Goal: Task Accomplishment & Management: Manage account settings

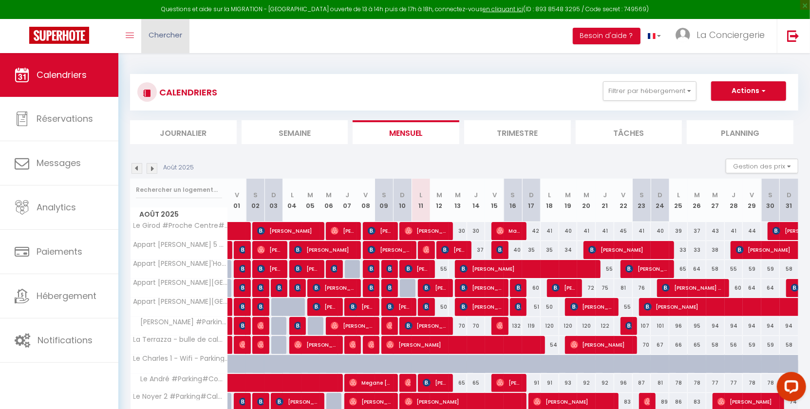
click at [177, 31] on span "Chercher" at bounding box center [166, 35] width 34 height 10
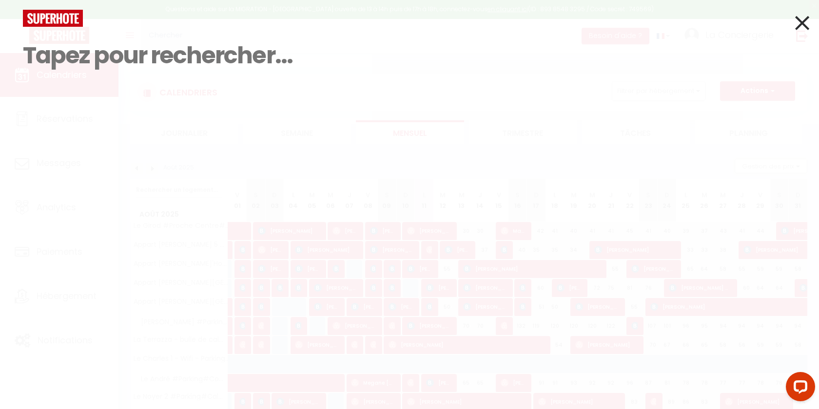
paste input "6354462"
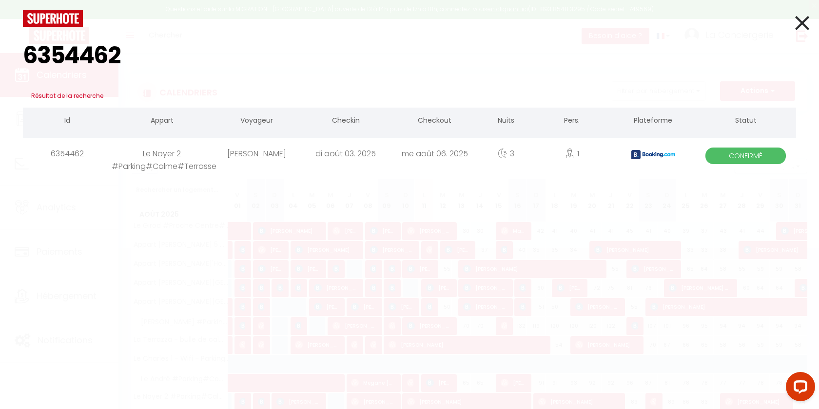
type input "6354462"
click at [400, 152] on div "me août 06. 2025" at bounding box center [434, 154] width 89 height 32
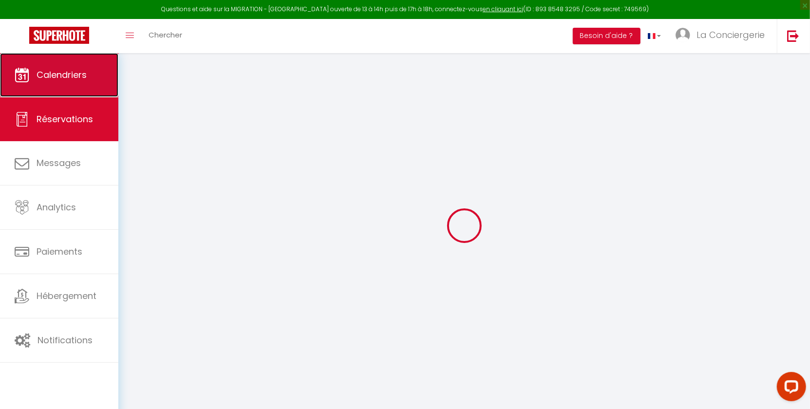
type input "[PERSON_NAME]"
type input "[EMAIL_ADDRESS][DOMAIN_NAME]"
type input "[PERSON_NAME][EMAIL_ADDRESS][PERSON_NAME][DOMAIN_NAME]"
type input "[PHONE_NUMBER]"
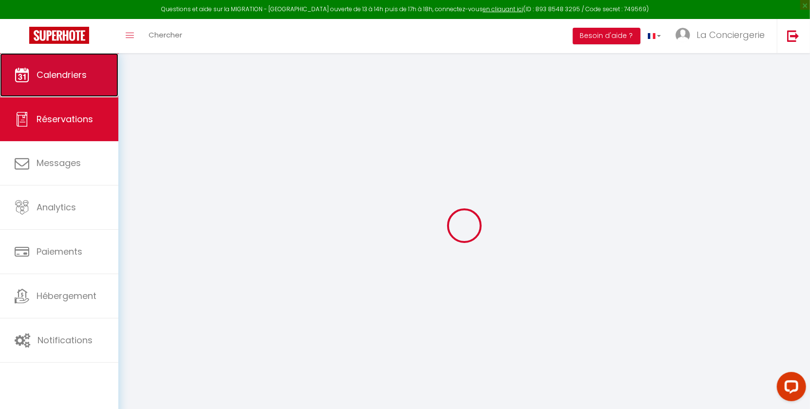
type input "[PHONE_NUMBER]"
type input "."
select select "FR"
type input "46.5"
type input "4.5"
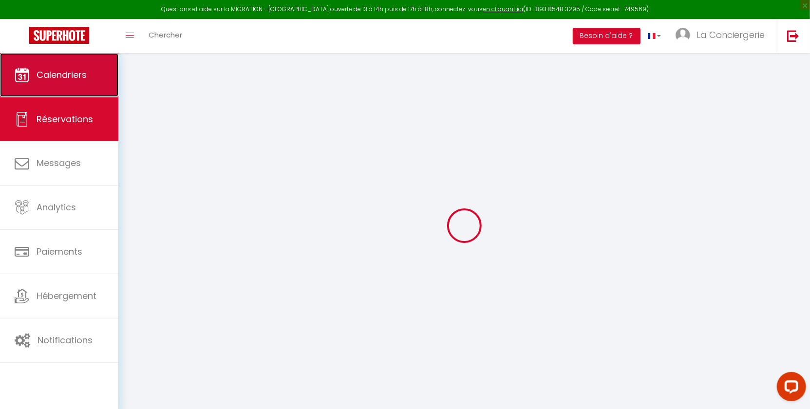
select select "44284"
select select "1"
select select
type input "1"
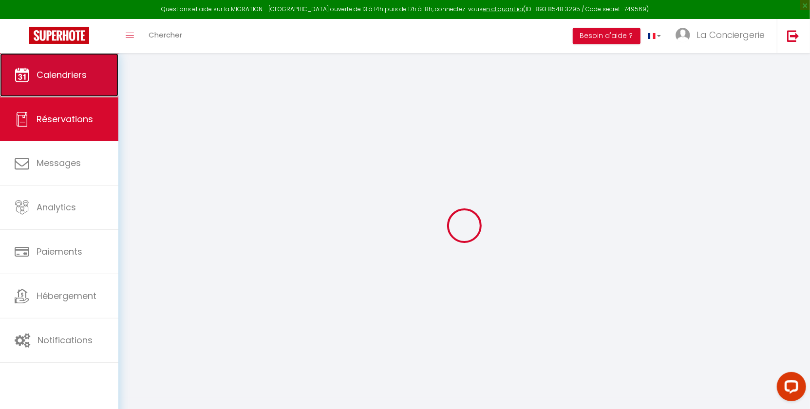
type input "2"
select select "12"
select select "15"
type input "257"
checkbox input "false"
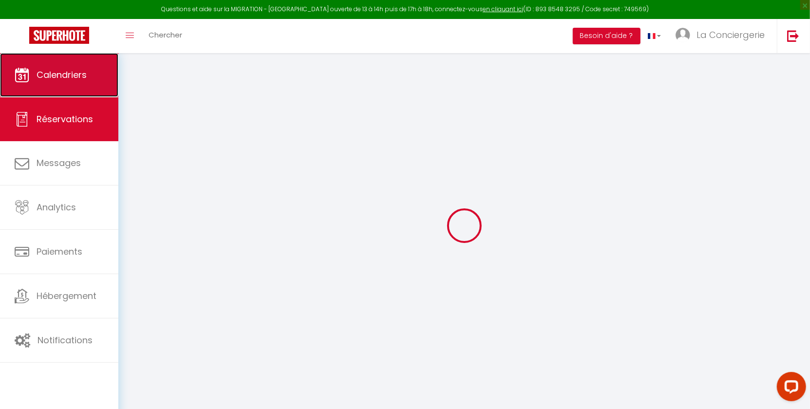
type input "0"
select select "2"
type input "53"
type input "0"
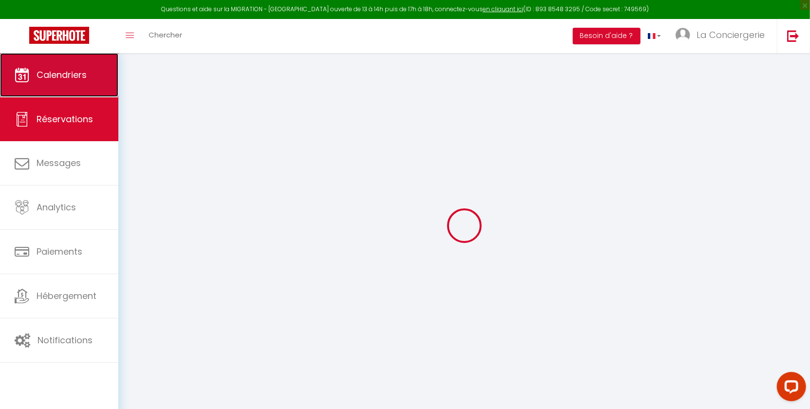
select select
checkbox input "false"
select select
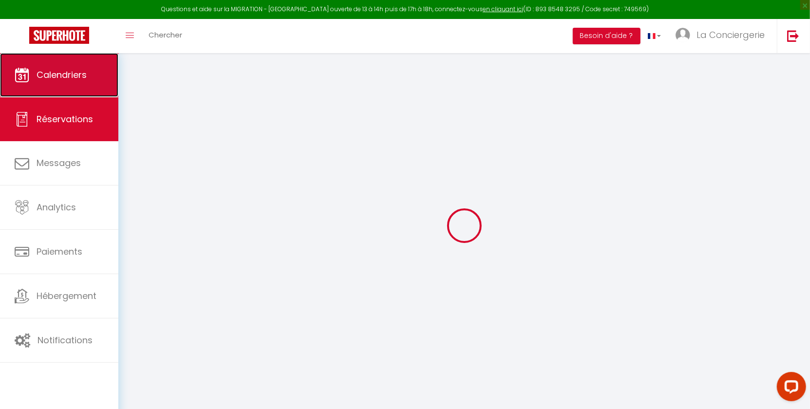
checkbox input "false"
select select
checkbox input "false"
type textarea "** THIS RESERVATION HAS BEEN PRE-PAID ** BOOKING NOTE : Payment charge is EUR 4…"
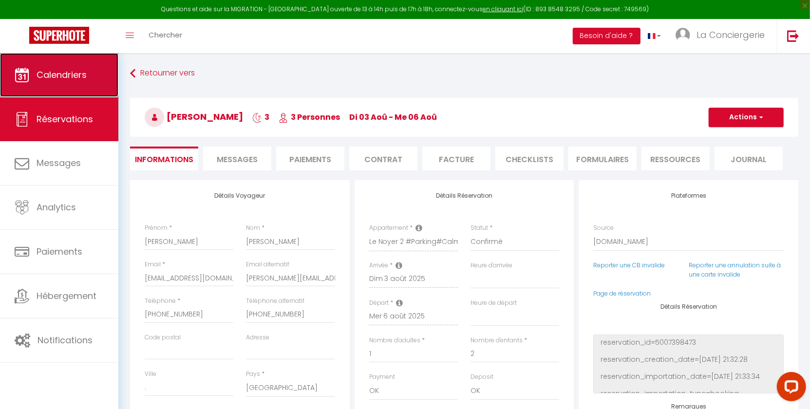
type input "53"
type input "11.68"
select select
checkbox input "false"
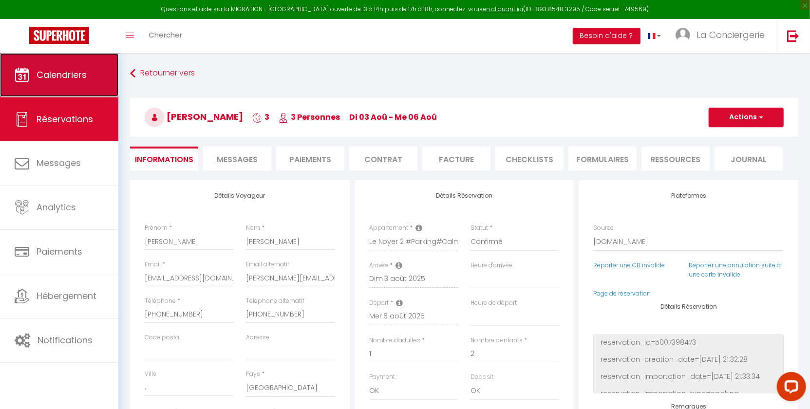
select select "17:00"
select select "10:00"
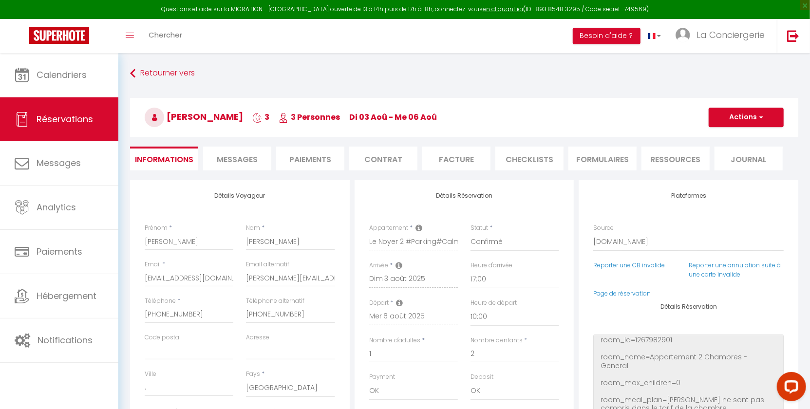
click at [222, 163] on span "Messages" at bounding box center [237, 159] width 41 height 11
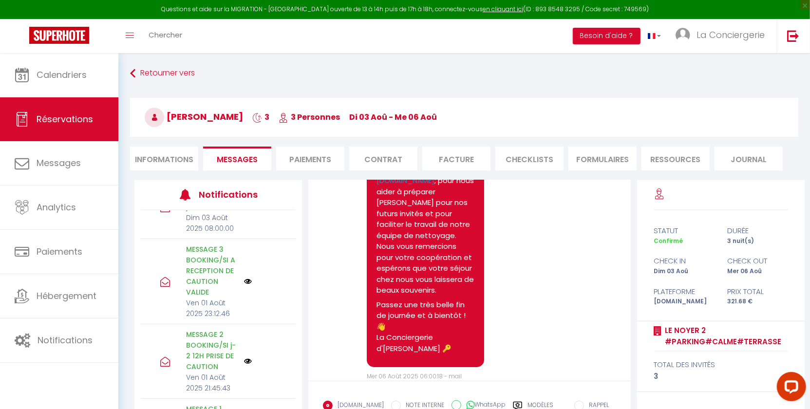
scroll to position [136, 0]
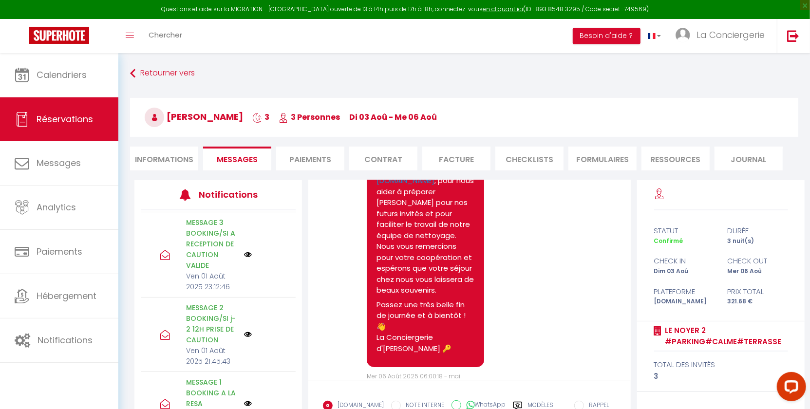
click at [167, 155] on li "Informations" at bounding box center [164, 159] width 68 height 24
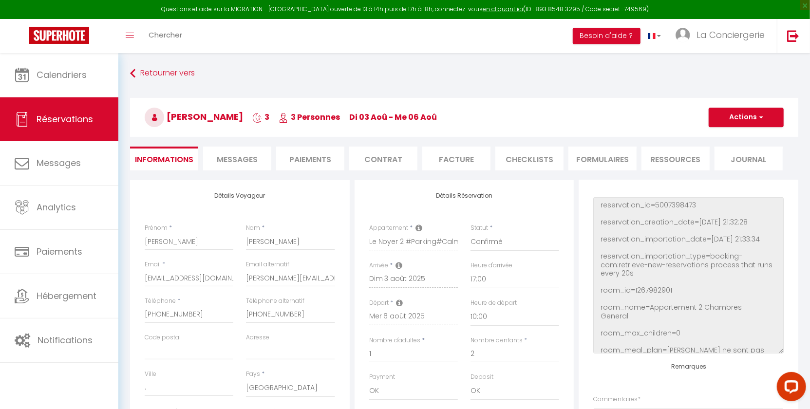
checkbox input "false"
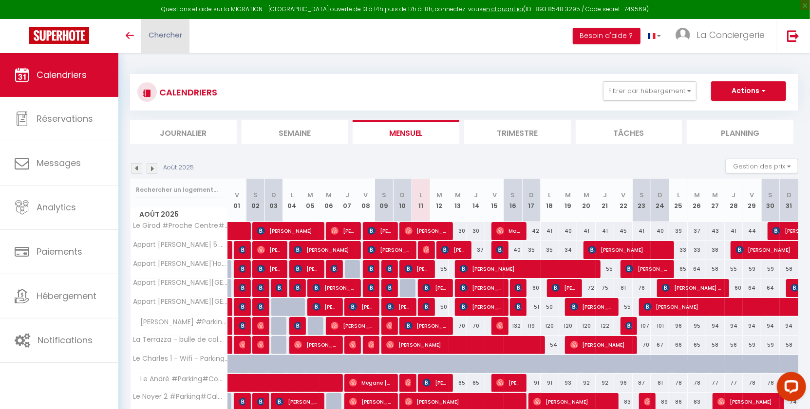
click at [173, 33] on span "Chercher" at bounding box center [166, 35] width 34 height 10
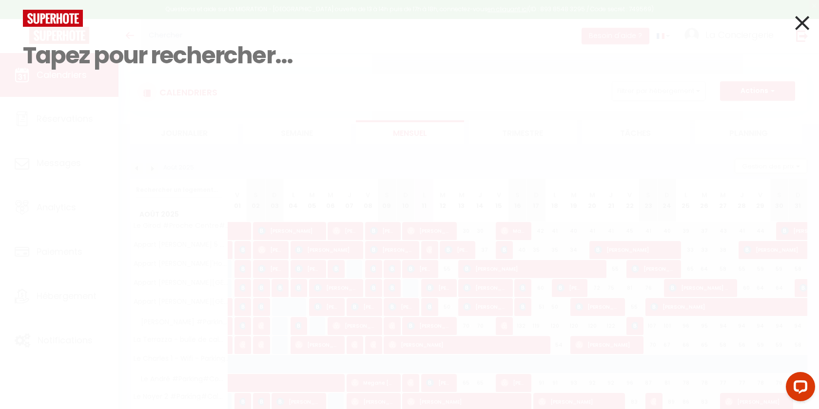
paste input "6357144"
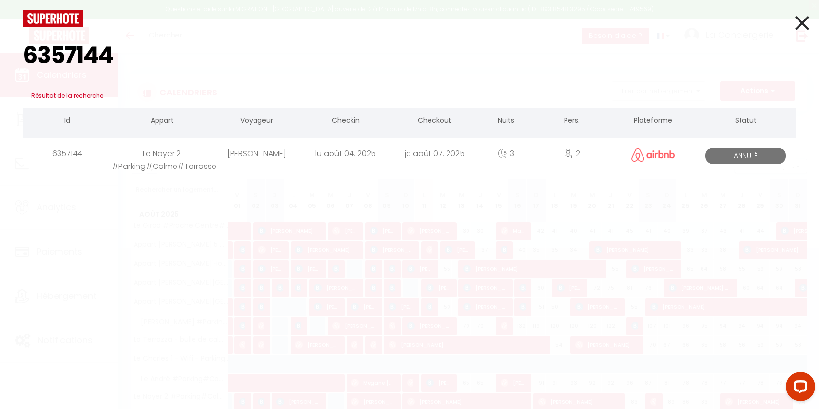
type input "6357144"
click at [347, 156] on div "lu août 04. 2025" at bounding box center [345, 154] width 89 height 32
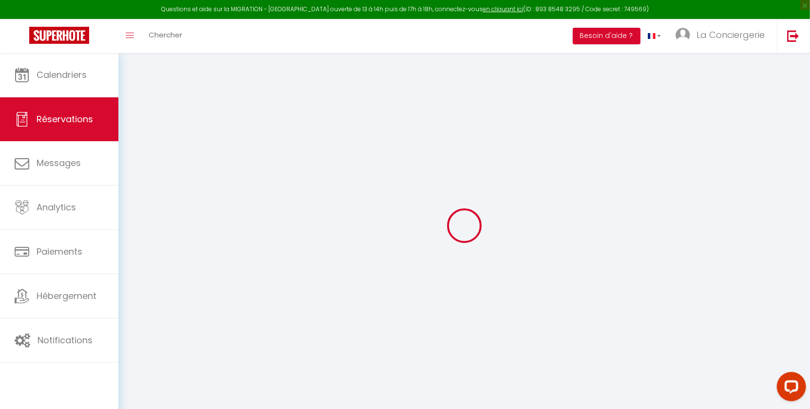
type input "Benoit"
type input "Bouju"
type input "frh563tepntvxhro85tsrk9u7d6z@reply.superhote.com"
type input "+33676384593"
select select
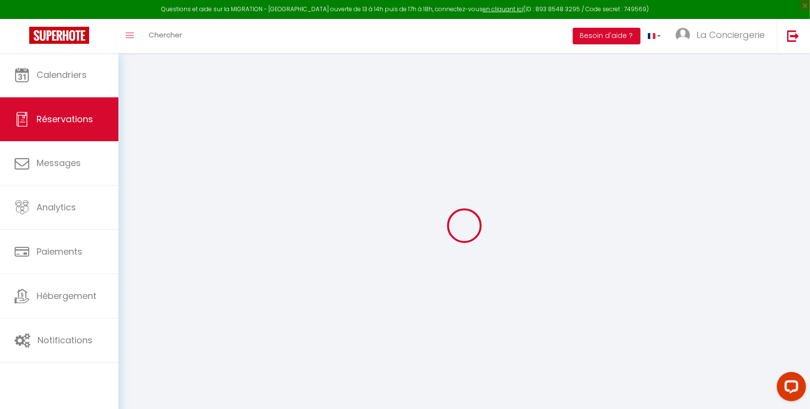
type input "11.74"
select select "44284"
select select "0"
select select
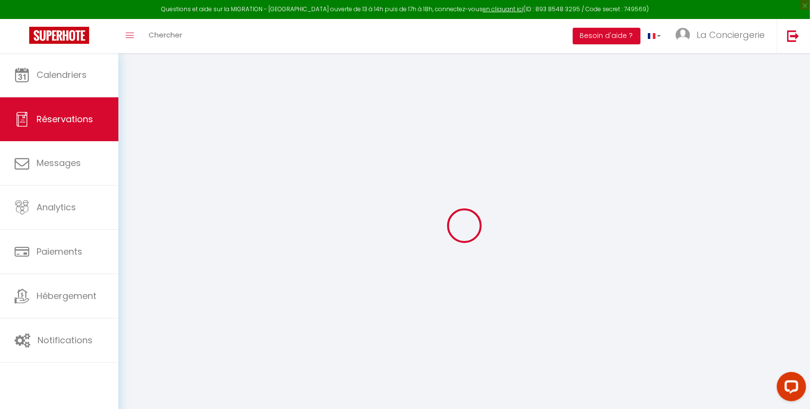
type input "2"
select select "10"
select select
type input "273"
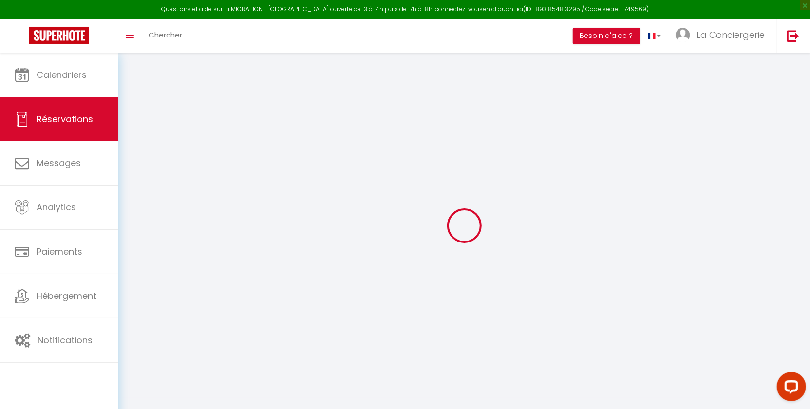
checkbox input "false"
type input "332.82"
select select "1"
type input "53"
type input "0"
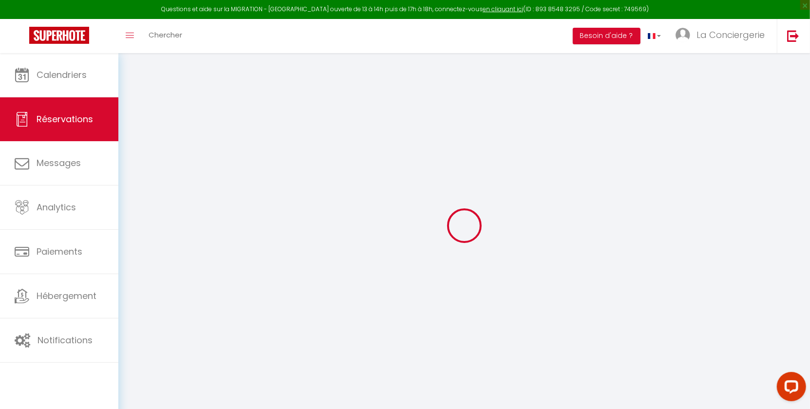
type input "0"
select select
select select "14"
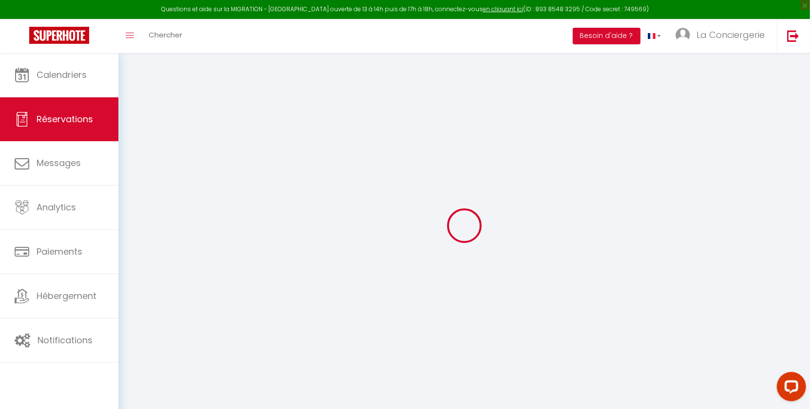
checkbox input "false"
select select
checkbox input "false"
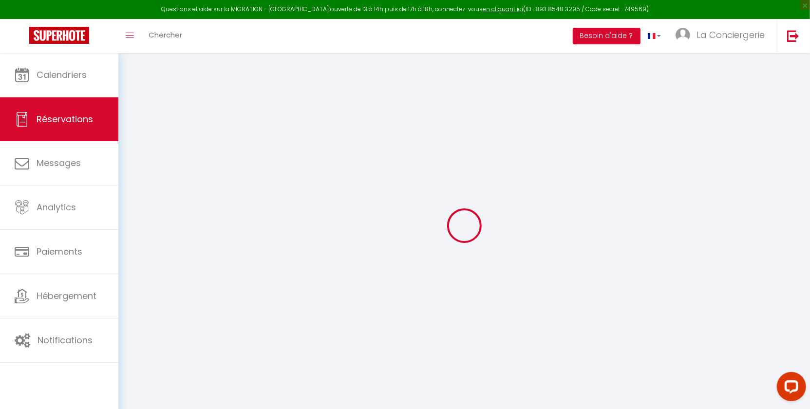
select select
checkbox input "false"
select select
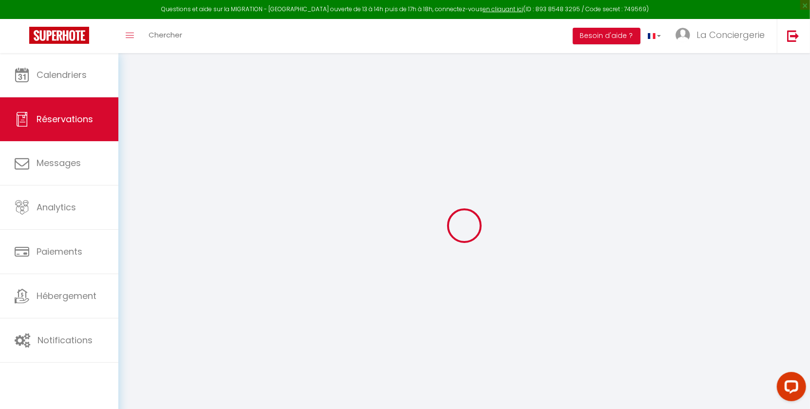
select select
checkbox input "false"
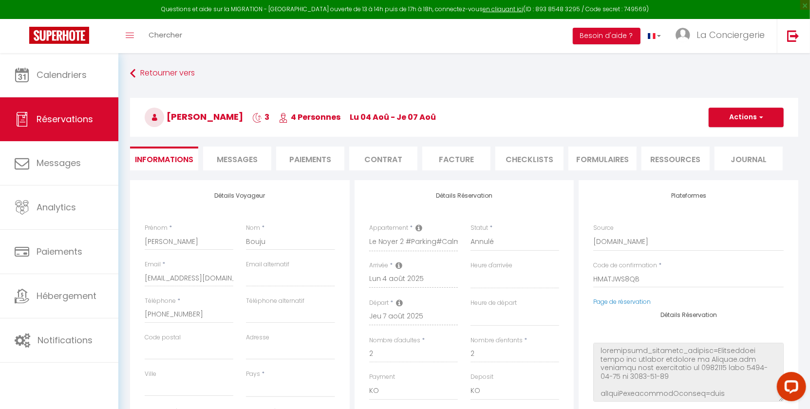
select select
type input "53"
type input "6.82"
select select
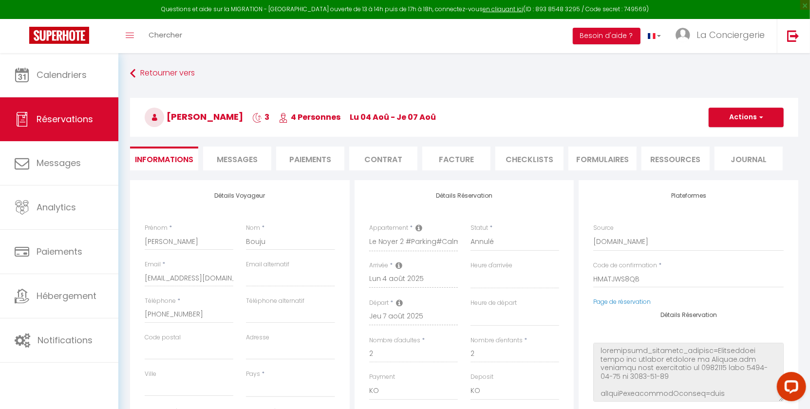
checkbox input "false"
select select
checkbox input "false"
select select
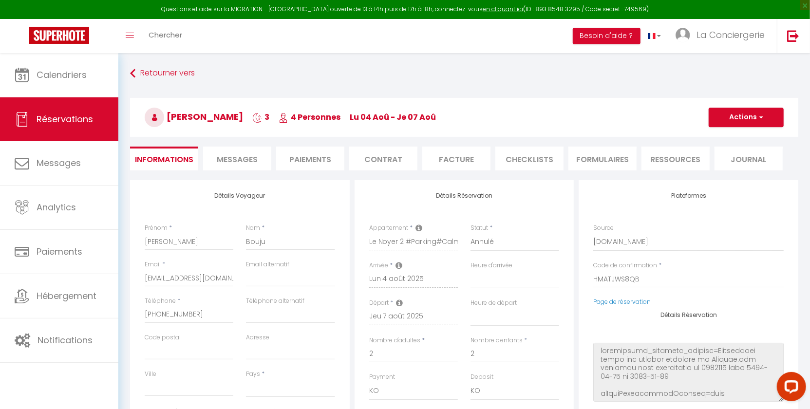
click at [241, 157] on span "Messages" at bounding box center [237, 159] width 41 height 11
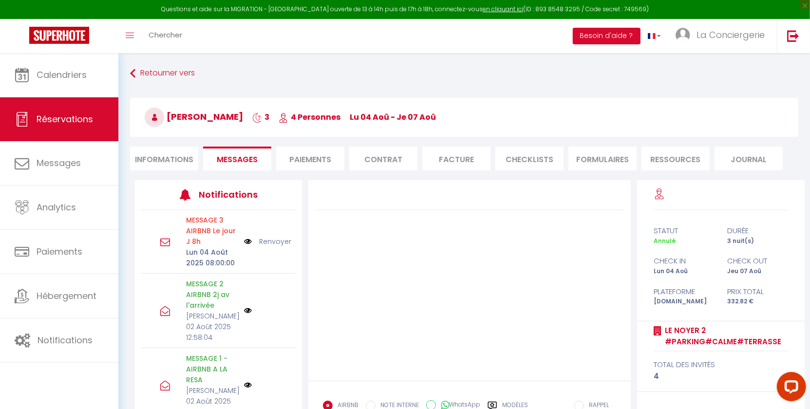
click at [157, 156] on li "Informations" at bounding box center [164, 159] width 68 height 24
select select
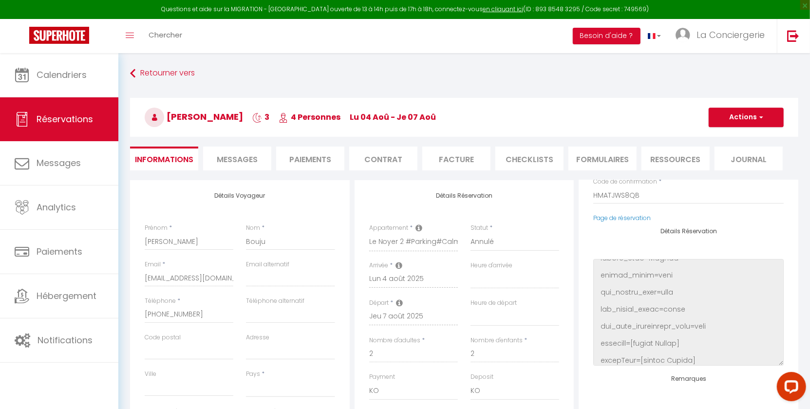
scroll to position [541, 0]
select select
checkbox input "false"
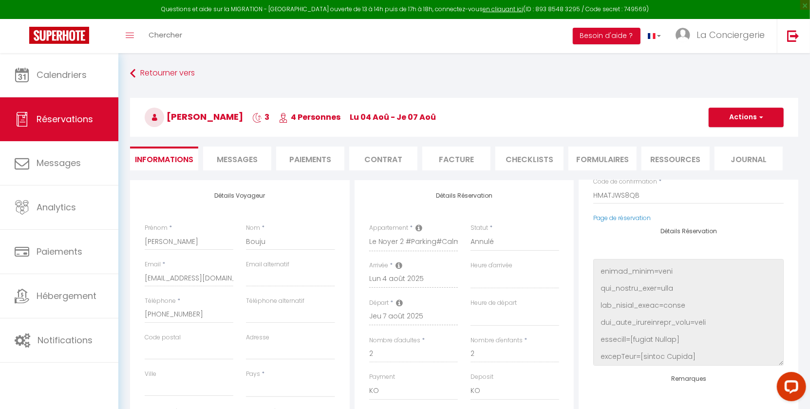
select select
checkbox input "false"
select select
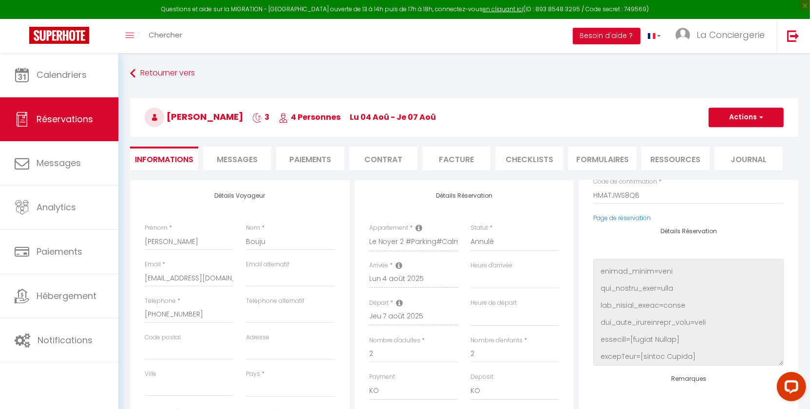
select select
checkbox input "false"
select select
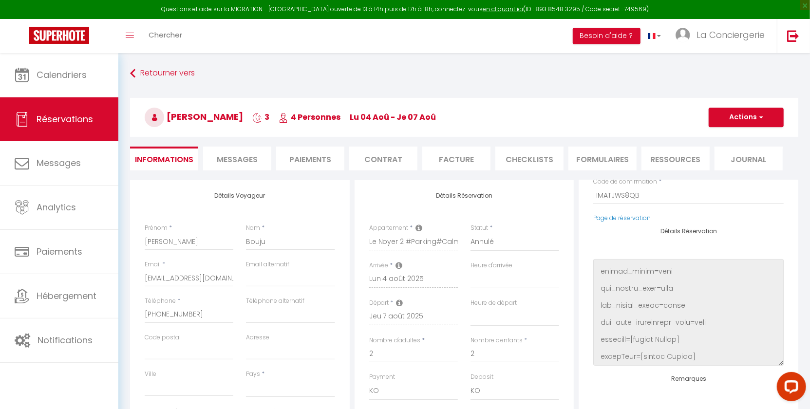
select select
checkbox input "false"
select select
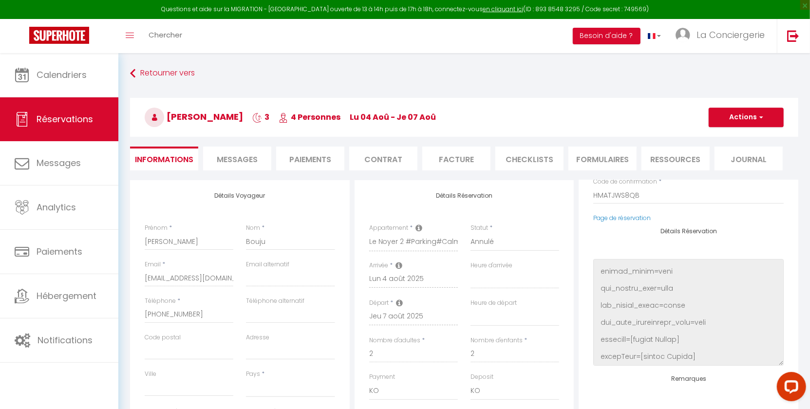
checkbox input "false"
select select
checkbox input "false"
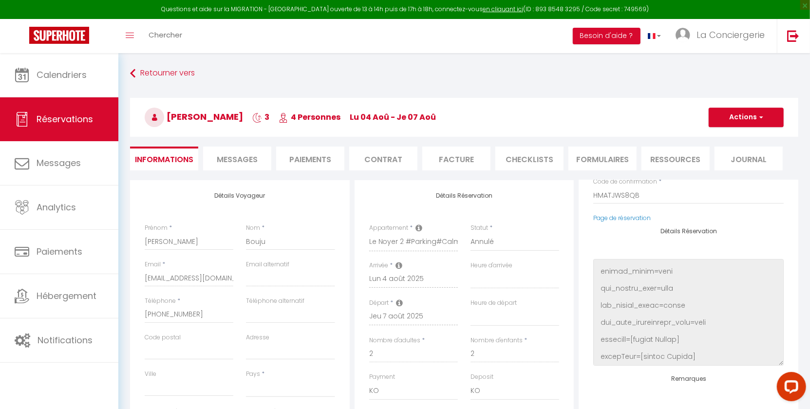
select select
checkbox input "false"
select select
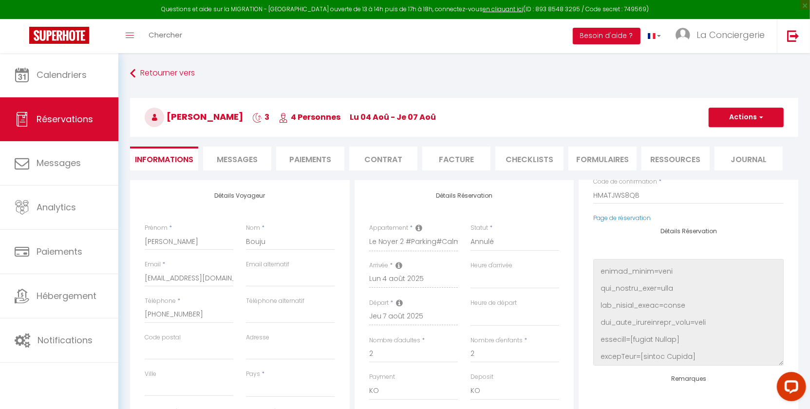
select select
checkbox input "false"
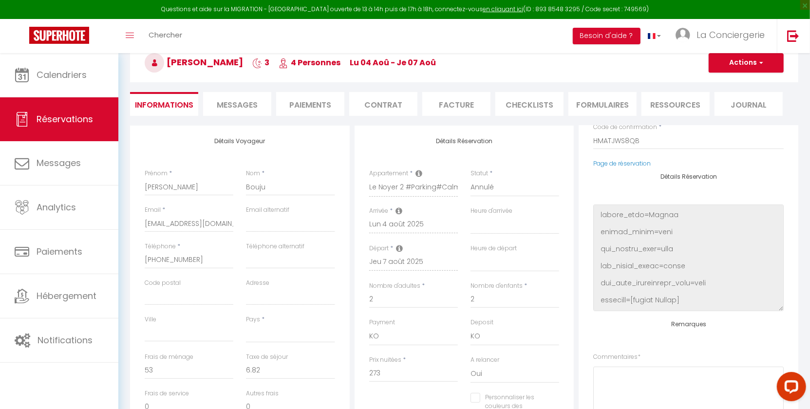
scroll to position [304, 0]
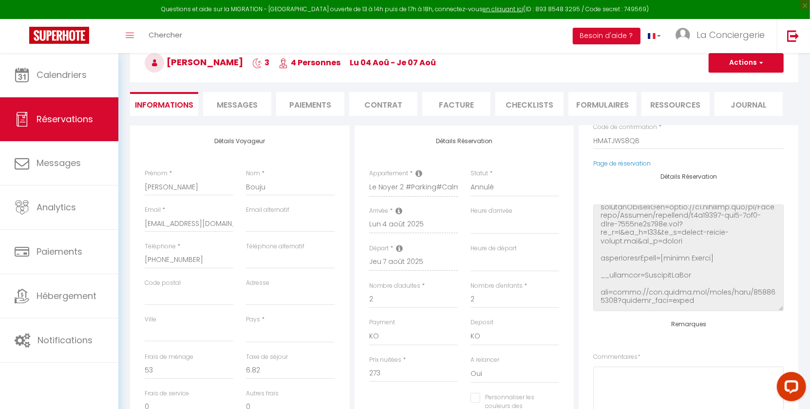
select select
checkbox input "false"
select select
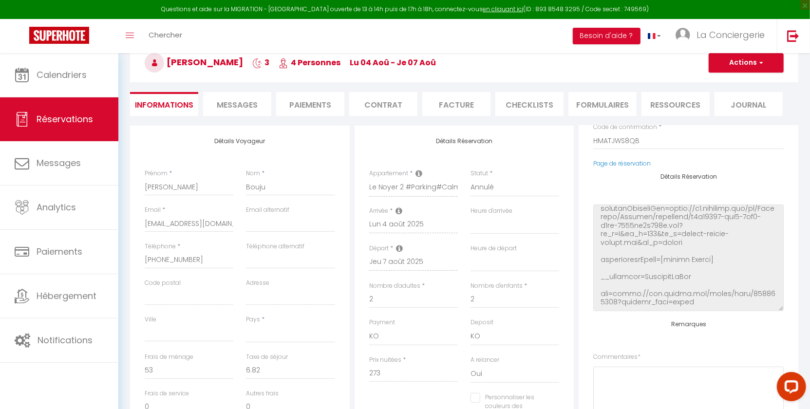
select select
checkbox input "false"
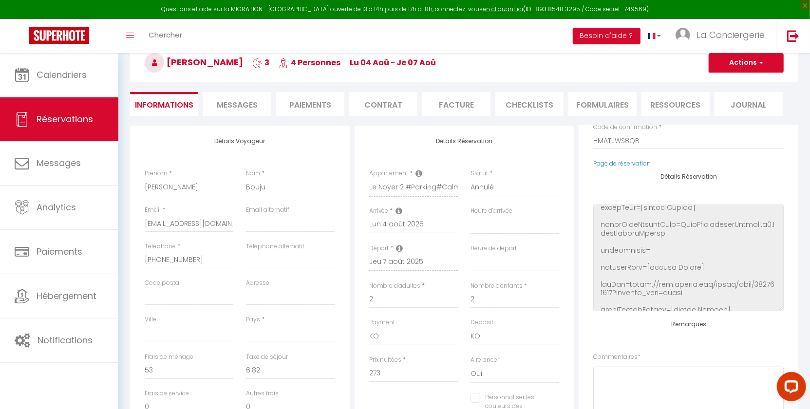
scroll to position [641, 0]
select select
checkbox input "false"
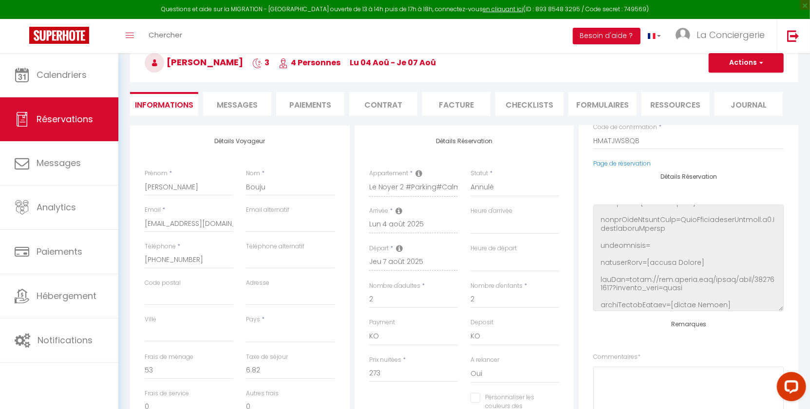
select select
checkbox input "false"
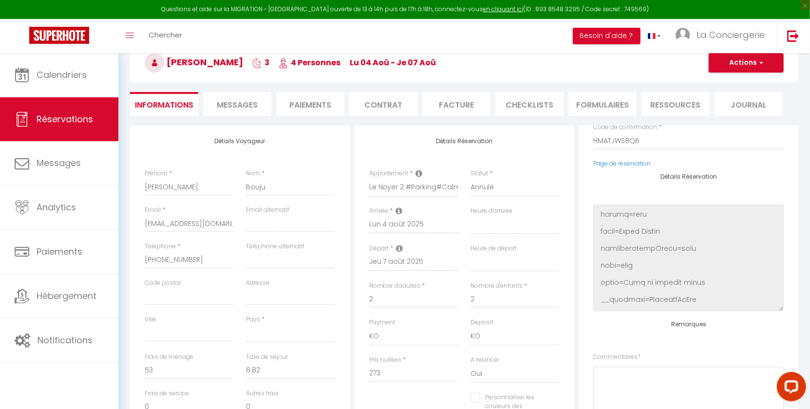
select select
checkbox input "false"
select select
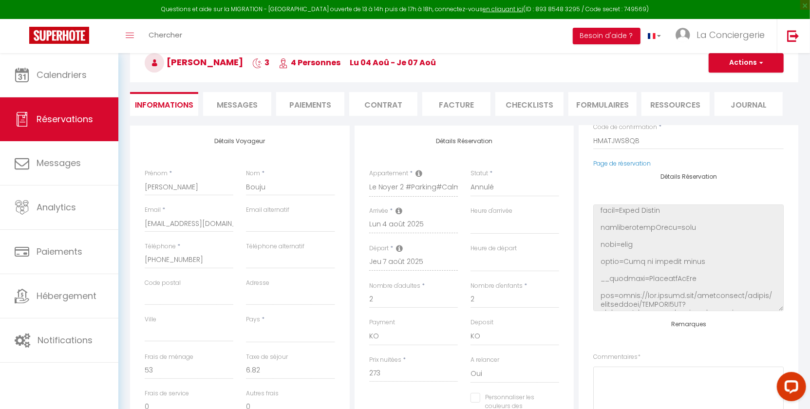
select select
checkbox input "false"
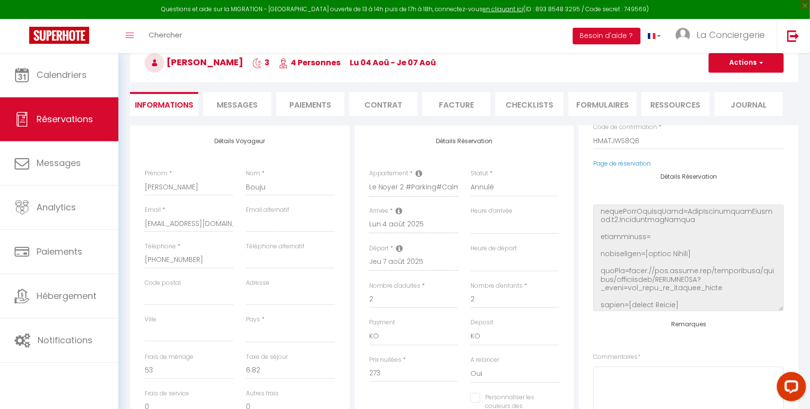
select select
checkbox input "false"
select select
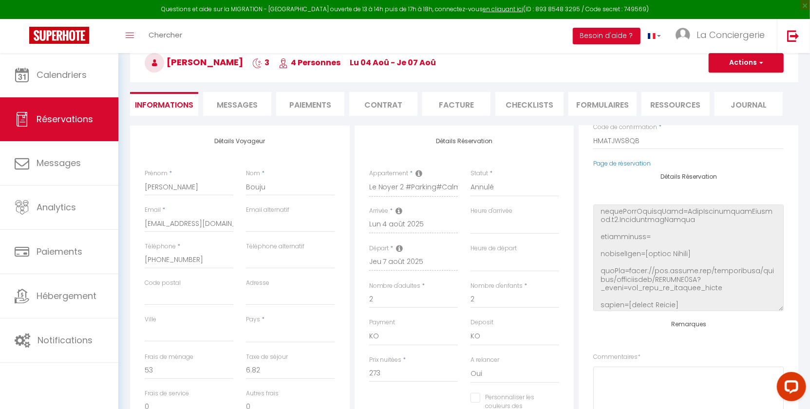
select select
checkbox input "false"
select select
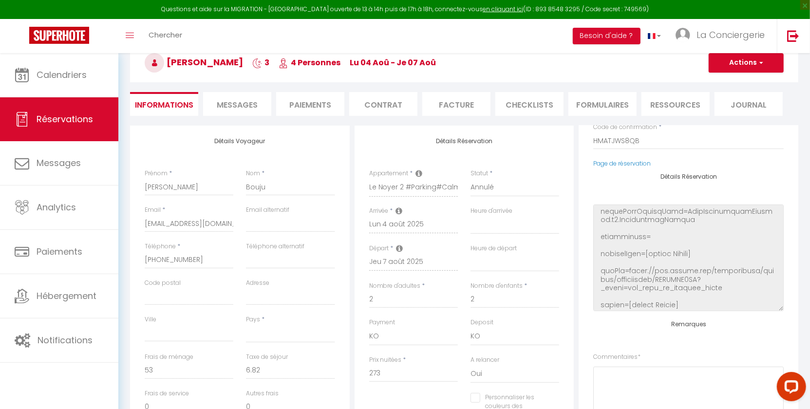
select select
checkbox input "false"
select select
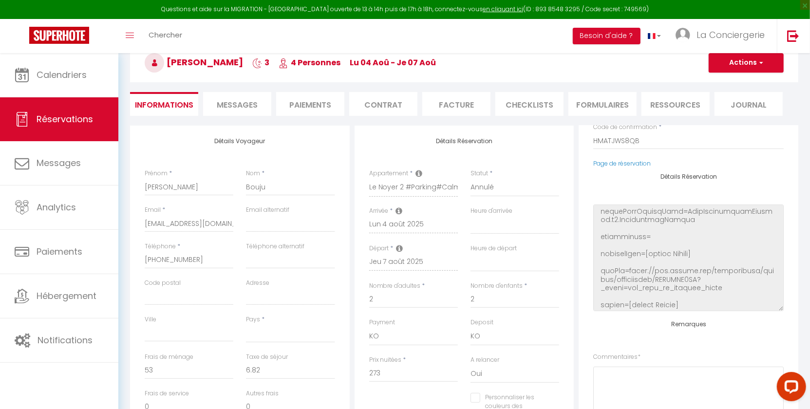
checkbox input "false"
select select
checkbox input "false"
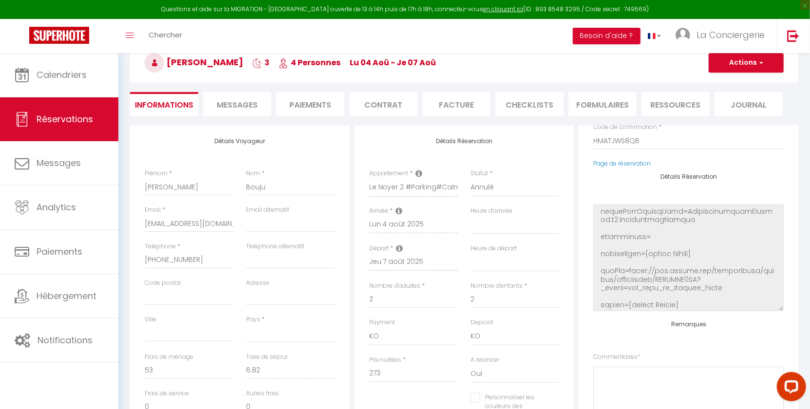
select select
checkbox input "false"
select select
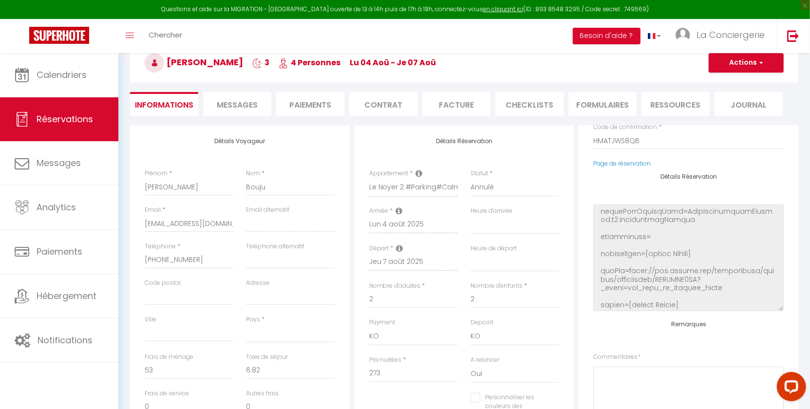
select select
checkbox input "false"
select select
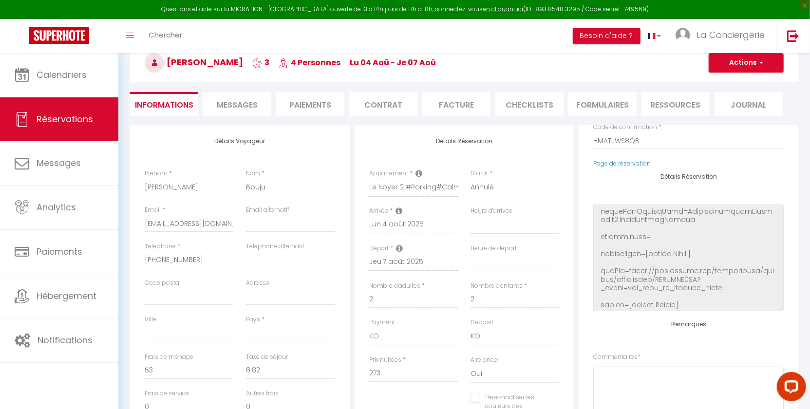
select select
checkbox input "false"
click at [744, 37] on span "La Conciergerie" at bounding box center [731, 35] width 68 height 12
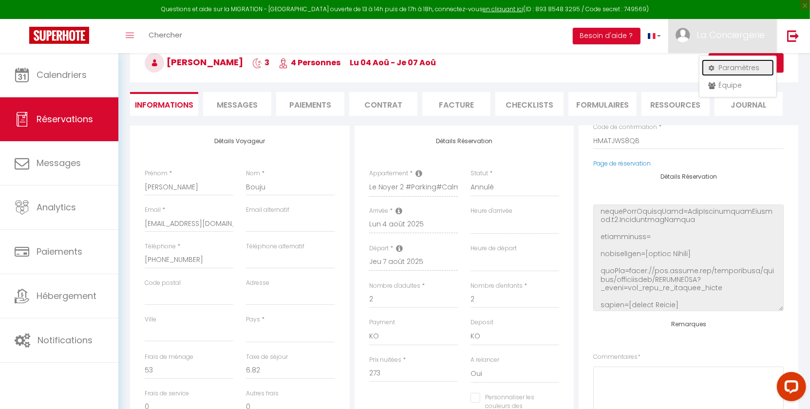
click at [744, 66] on link "Paramètres" at bounding box center [738, 67] width 72 height 17
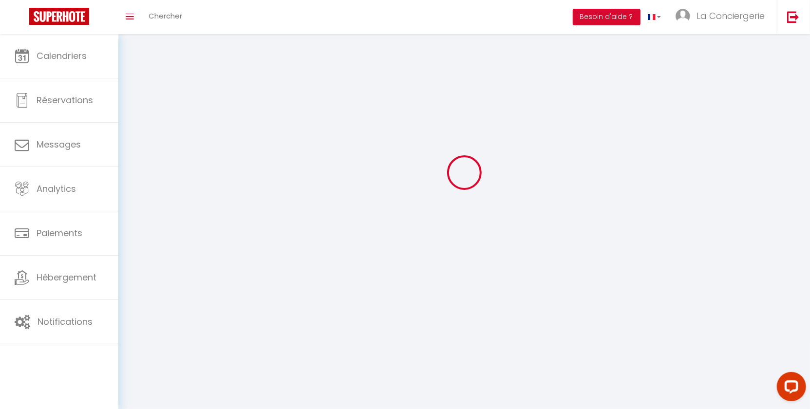
select select
type input "La Conciergerie"
type input "d'Inès"
type input "0744890997"
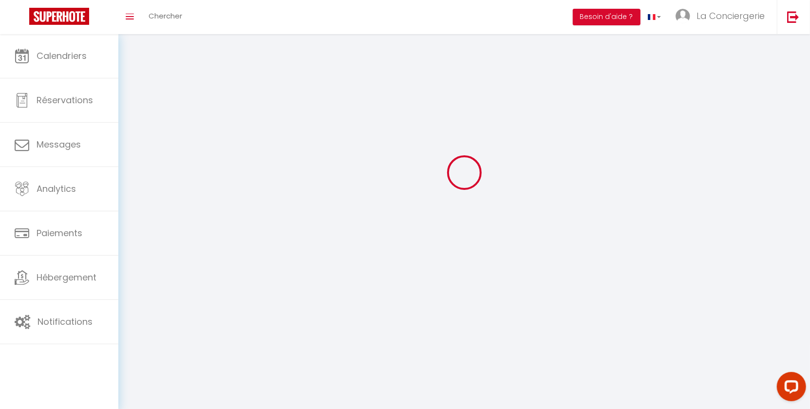
type input "50 Rue Poncillon"
type input "63000"
type input "CLERMONT FERRAND"
type input "IZFOIqDG1ScFmALziykkKbZXO"
type input "vKlaMZoIDDHAEIFQYiCZYhyDY"
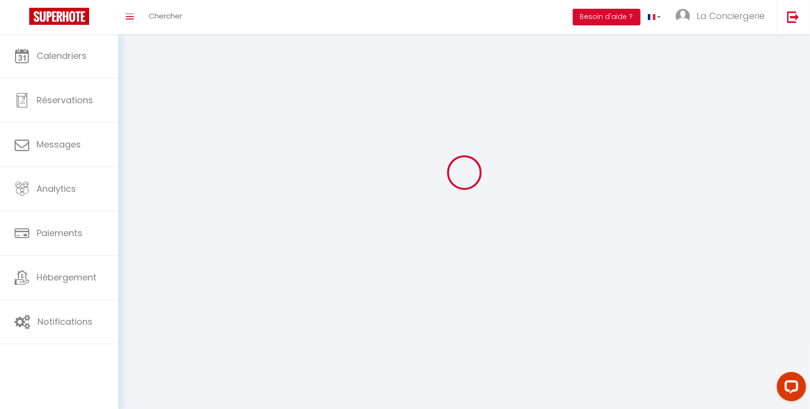
select select "28"
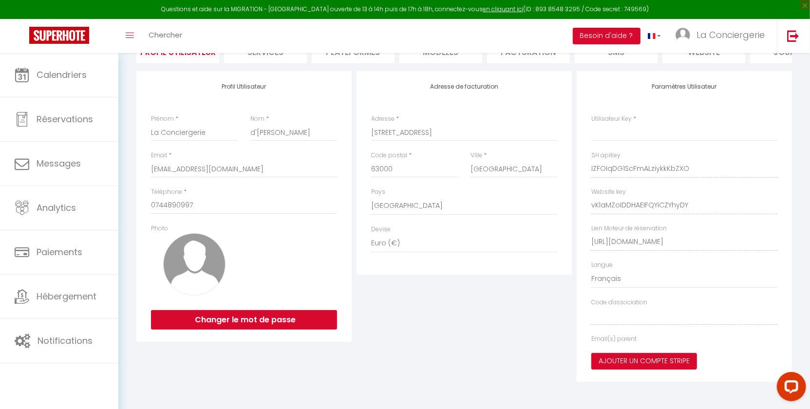
type input "IZFOIqDG1ScFmALziykkKbZXO"
type input "vKlaMZoIDDHAEIFQYiCZYhyDY"
type input "https://app.superhote.com/#/get-available-rentals/vKlaMZoIDDHAEIFQYiCZYhyDY"
select select "fr"
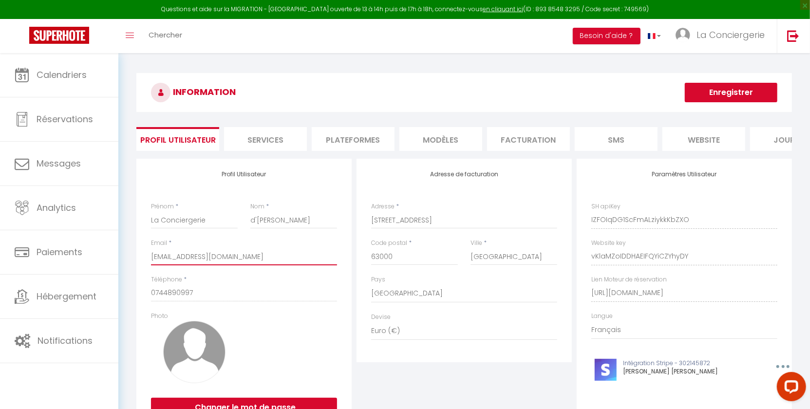
click at [229, 264] on input "[EMAIL_ADDRESS][DOMAIN_NAME]" at bounding box center [244, 257] width 186 height 18
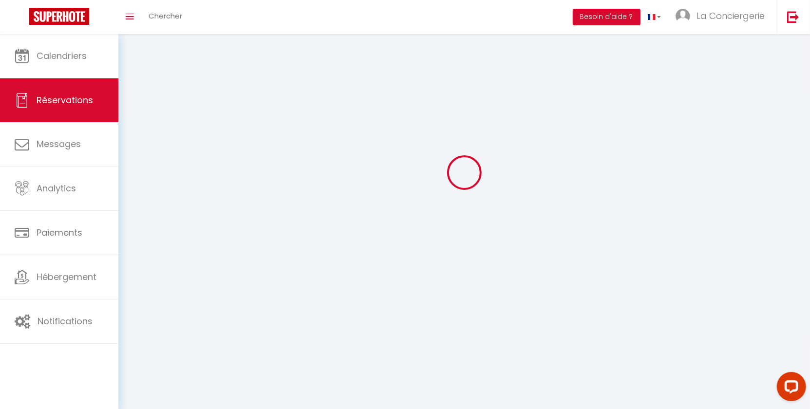
scroll to position [53, 0]
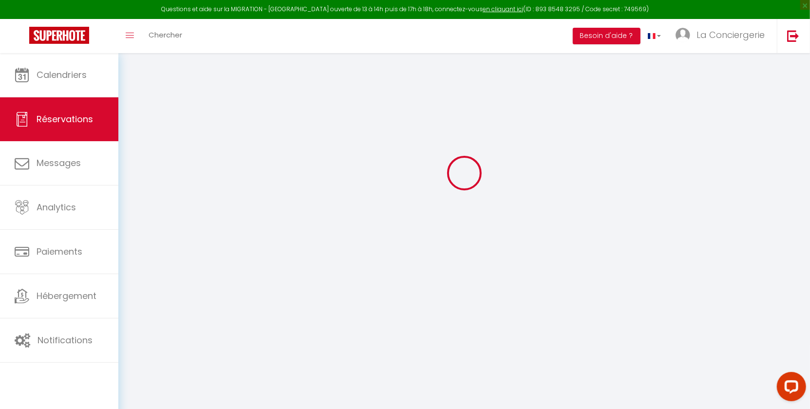
select select
select select "14"
checkbox input "false"
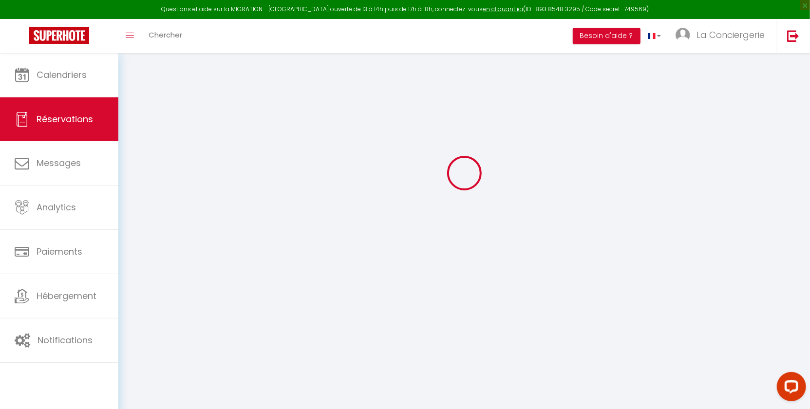
select select
checkbox input "false"
select select
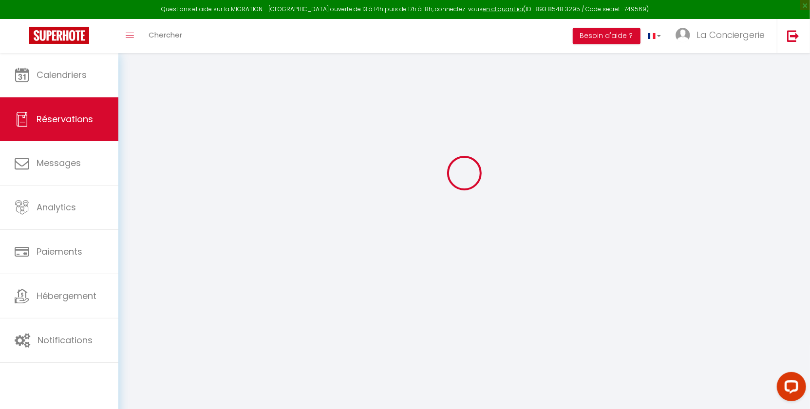
select select
checkbox input "false"
select select
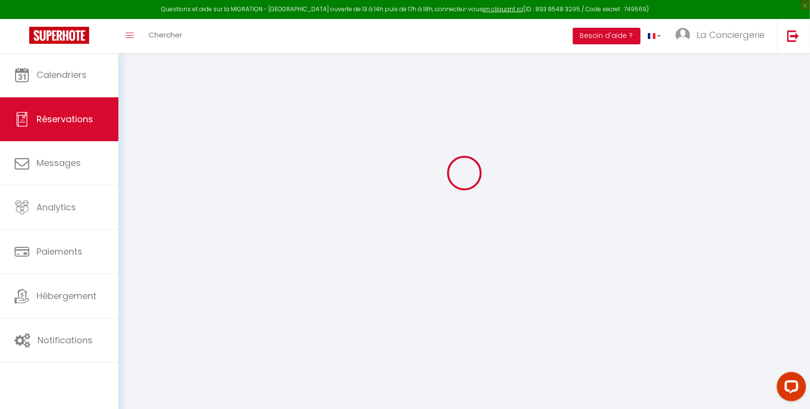
select select
checkbox input "false"
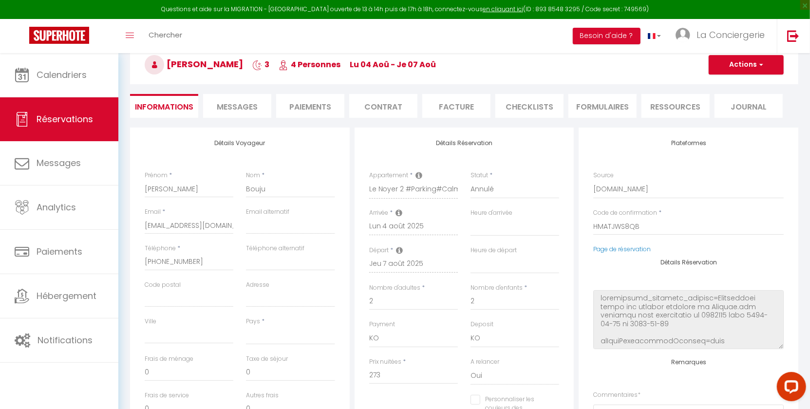
select select
type input "53"
type input "6.82"
select select
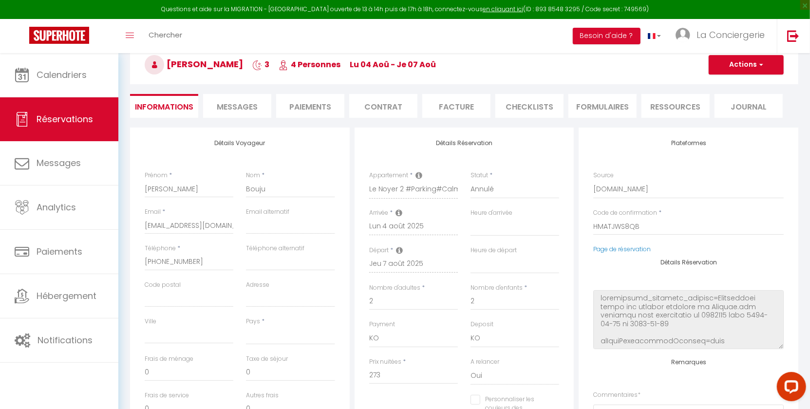
checkbox input "false"
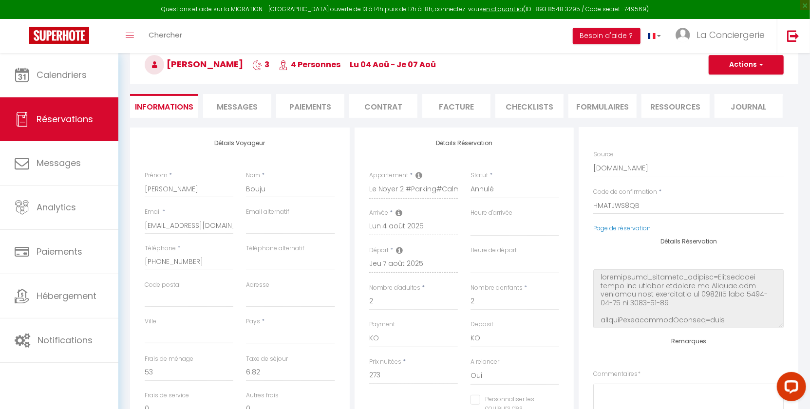
select select
checkbox input "false"
select select
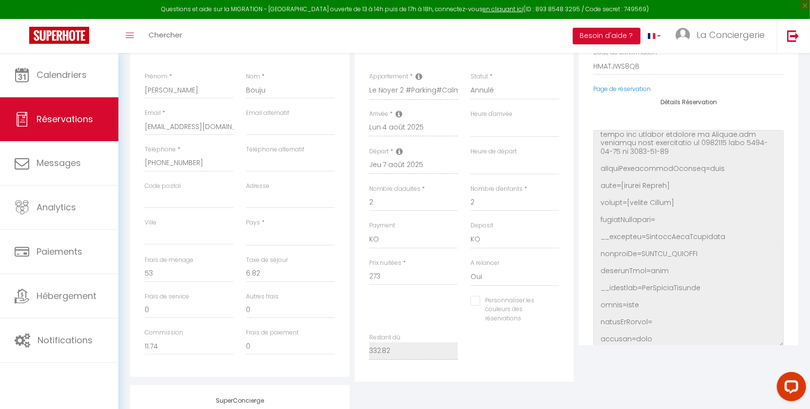
scroll to position [0, 0]
